Goal: Navigation & Orientation: Find specific page/section

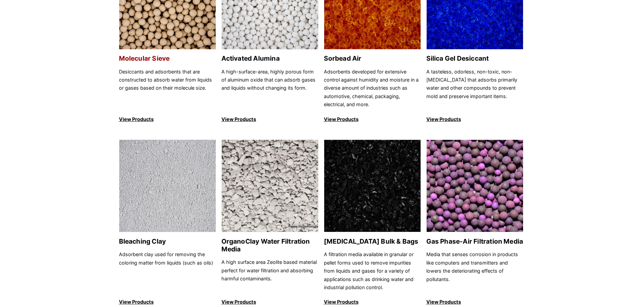
scroll to position [101, 0]
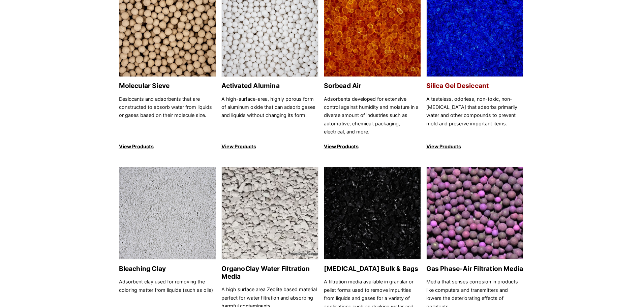
click at [453, 148] on p "View Products" at bounding box center [474, 147] width 97 height 8
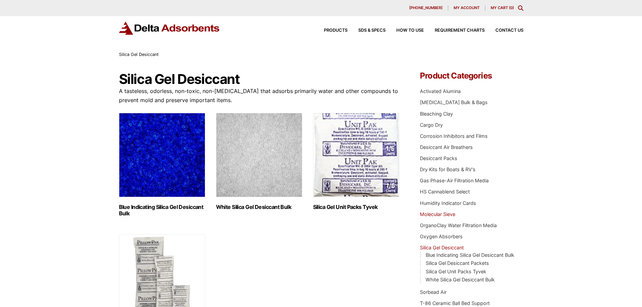
click at [439, 213] on link "Molecular Sieve" at bounding box center [437, 214] width 35 height 6
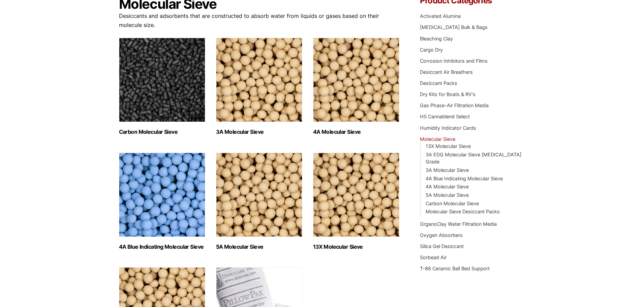
scroll to position [34, 0]
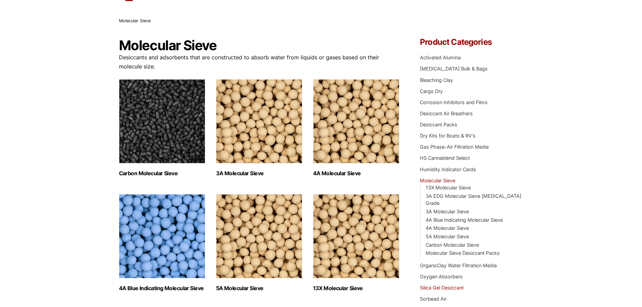
click at [430, 285] on link "Silica Gel Desiccant" at bounding box center [442, 288] width 44 height 6
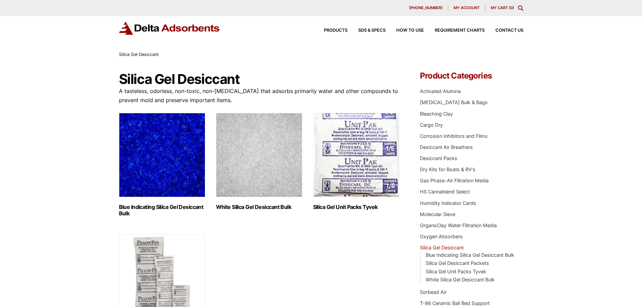
click at [277, 206] on h2 "White Silica Gel Desiccant Bulk (2)" at bounding box center [259, 207] width 86 height 6
